Goal: Transaction & Acquisition: Purchase product/service

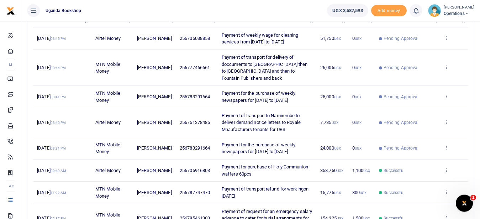
scroll to position [106, 0]
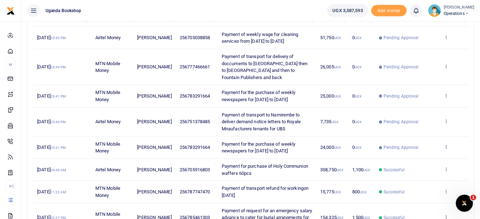
click at [448, 149] on icon at bounding box center [446, 146] width 5 height 5
click at [432, 156] on link "View details" at bounding box center [420, 159] width 56 height 10
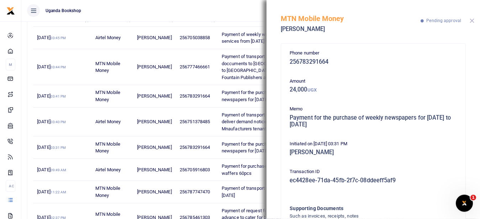
click at [473, 21] on button "Close" at bounding box center [472, 21] width 5 height 5
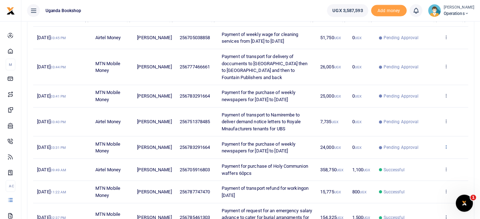
click at [445, 147] on icon at bounding box center [446, 146] width 5 height 5
click at [421, 159] on link "View details" at bounding box center [420, 159] width 56 height 10
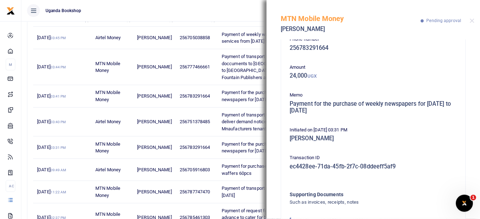
scroll to position [0, 0]
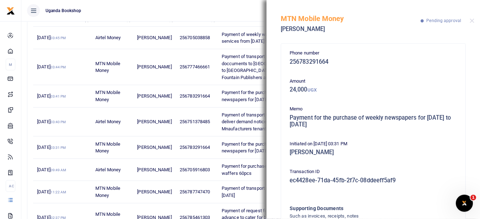
click at [334, 59] on h5 "256783291664" at bounding box center [373, 61] width 167 height 7
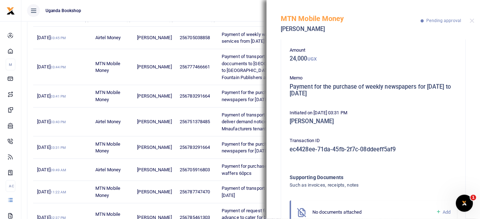
scroll to position [59, 0]
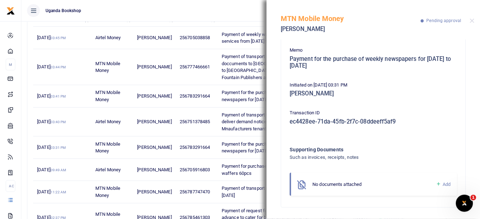
click at [400, 120] on h5 "ec4428ee-71da-45fb-2f7c-08ddeeff5af9" at bounding box center [373, 121] width 167 height 7
click at [474, 21] on button "Close" at bounding box center [472, 21] width 5 height 5
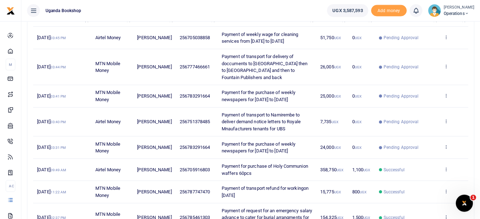
click at [429, 146] on span "Pending Approval" at bounding box center [407, 147] width 57 height 6
click at [392, 144] on span "Pending Approval" at bounding box center [401, 147] width 35 height 6
click at [368, 144] on td "0 UGX" at bounding box center [361, 147] width 27 height 22
click at [384, 149] on span "Pending Approval" at bounding box center [401, 147] width 35 height 6
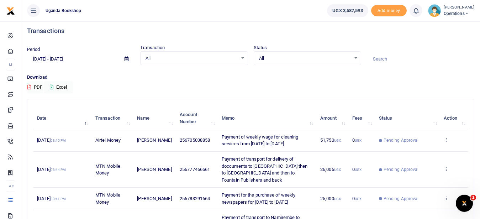
scroll to position [0, 0]
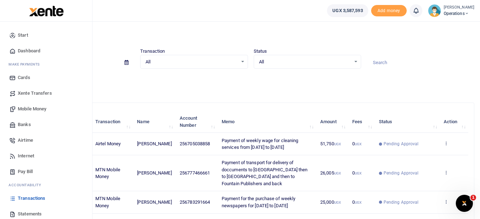
click at [43, 111] on span "Mobile Money" at bounding box center [32, 108] width 28 height 7
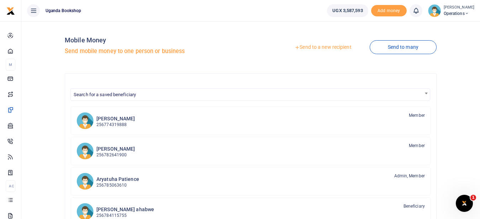
click at [334, 46] on link "Send to a new recipient" at bounding box center [322, 47] width 93 height 13
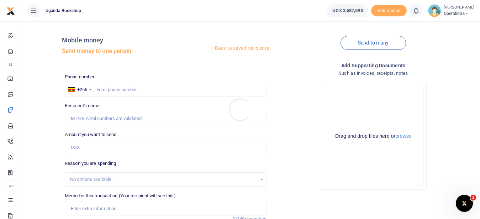
click at [110, 86] on div at bounding box center [240, 109] width 480 height 219
click at [110, 92] on input "text" at bounding box center [166, 90] width 202 height 14
type input "0754569129"
type input "[PERSON_NAME]"
type input "0754569129"
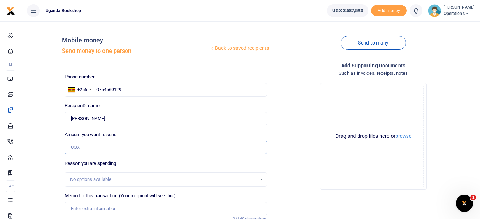
click at [94, 150] on input "Amount you want to send" at bounding box center [166, 148] width 202 height 14
type input "50,000"
click at [94, 210] on input "Memo for this transaction (Your recipient will see this)" at bounding box center [166, 209] width 202 height 14
click at [76, 174] on div "No options available." at bounding box center [166, 179] width 202 height 14
click at [104, 210] on input "Casual Labour" at bounding box center [166, 209] width 202 height 14
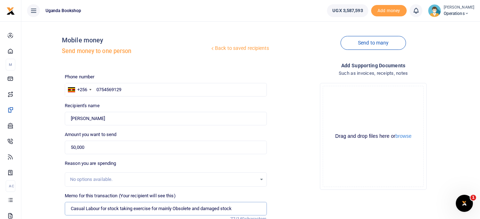
click at [153, 209] on input "Casual Labour for stock taking exercise for mainly Obsolete and damaged stock" at bounding box center [166, 209] width 202 height 14
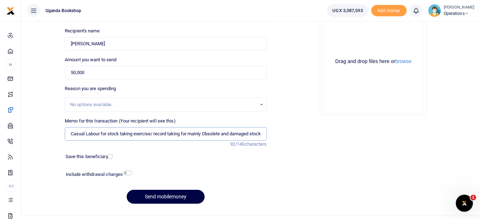
scroll to position [83, 0]
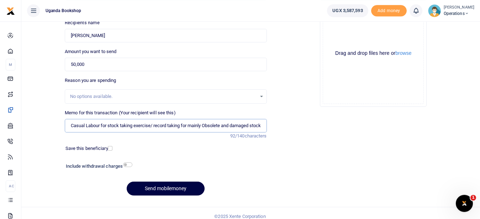
type input "Casual Labour for stock taking exercise/ record taking for mainly Obsolete and …"
click at [127, 162] on input "checkbox" at bounding box center [127, 164] width 9 height 5
checkbox input "true"
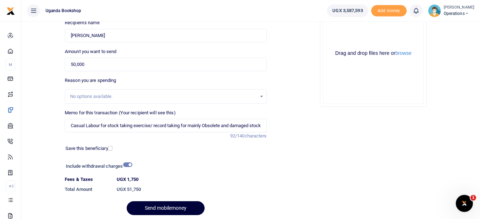
click at [158, 205] on button "Send mobilemoney" at bounding box center [166, 208] width 78 height 14
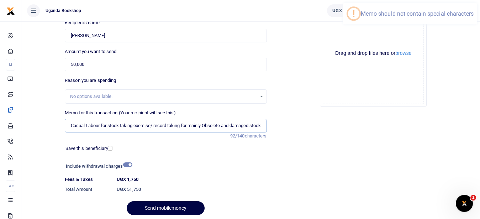
click at [154, 126] on input "Casual Labour for stock taking exercise/ record taking for mainly Obsolete and …" at bounding box center [166, 126] width 202 height 14
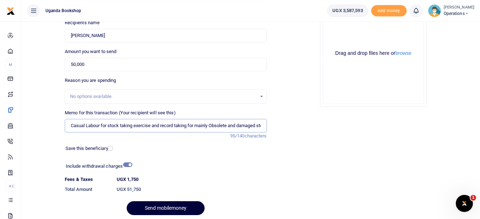
type input "Casual Labour for stock taking exercise and record taking for mainly Obsolete a…"
click at [159, 204] on button "Send mobilemoney" at bounding box center [166, 208] width 78 height 14
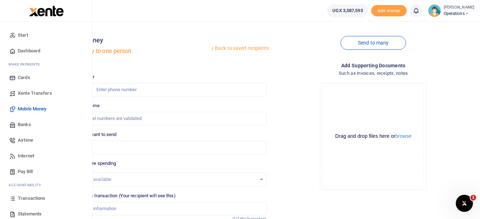
click at [28, 197] on span "Transactions" at bounding box center [31, 198] width 27 height 7
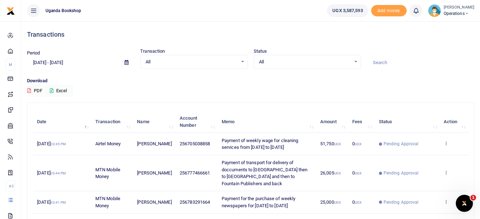
drag, startPoint x: 479, startPoint y: 83, endPoint x: 486, endPoint y: 107, distance: 24.7
click at [480, 107] on html "Start Dashboard M ake Payments Cards Xente Transfers Mobile Money Banks Airtime" at bounding box center [240, 222] width 480 height 445
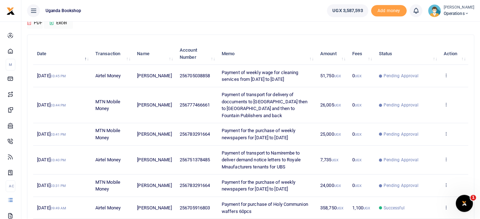
scroll to position [81, 0]
